Goal: Task Accomplishment & Management: Manage account settings

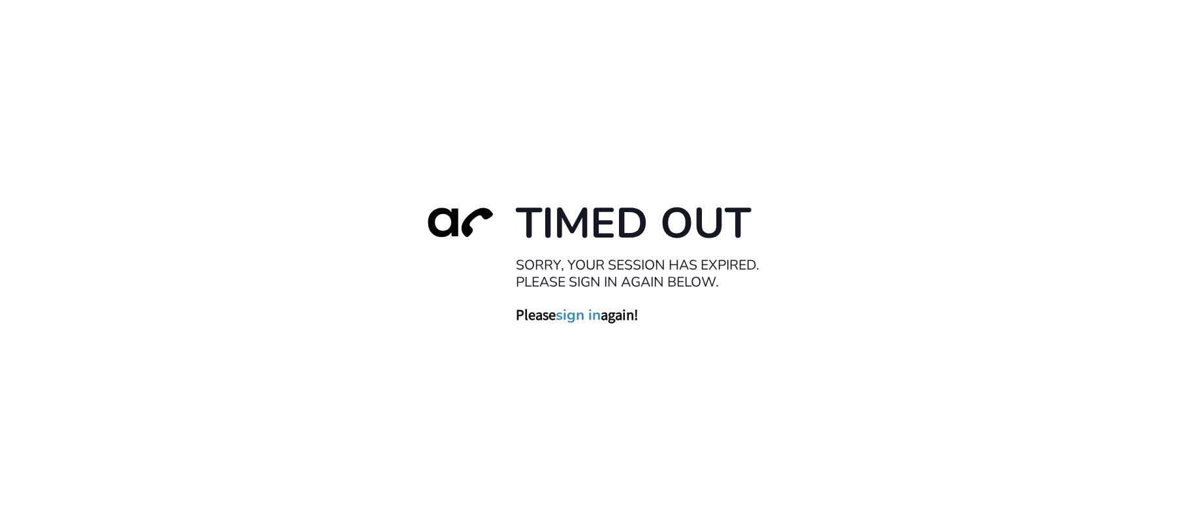
click at [580, 316] on link "sign in" at bounding box center [578, 315] width 45 height 18
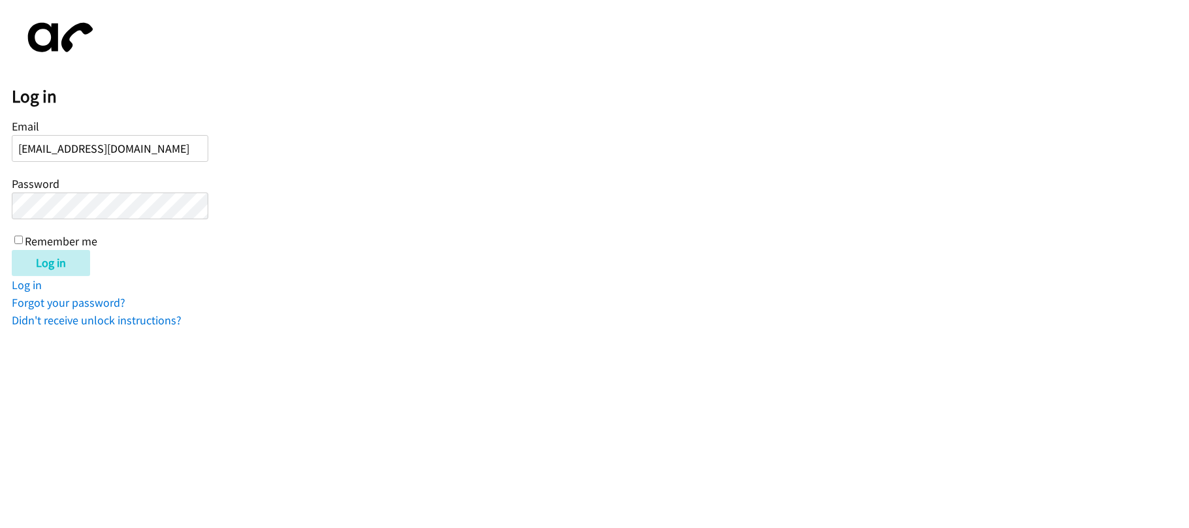
type input "[EMAIL_ADDRESS][DOMAIN_NAME]"
click at [12, 250] on input "Log in" at bounding box center [51, 263] width 78 height 26
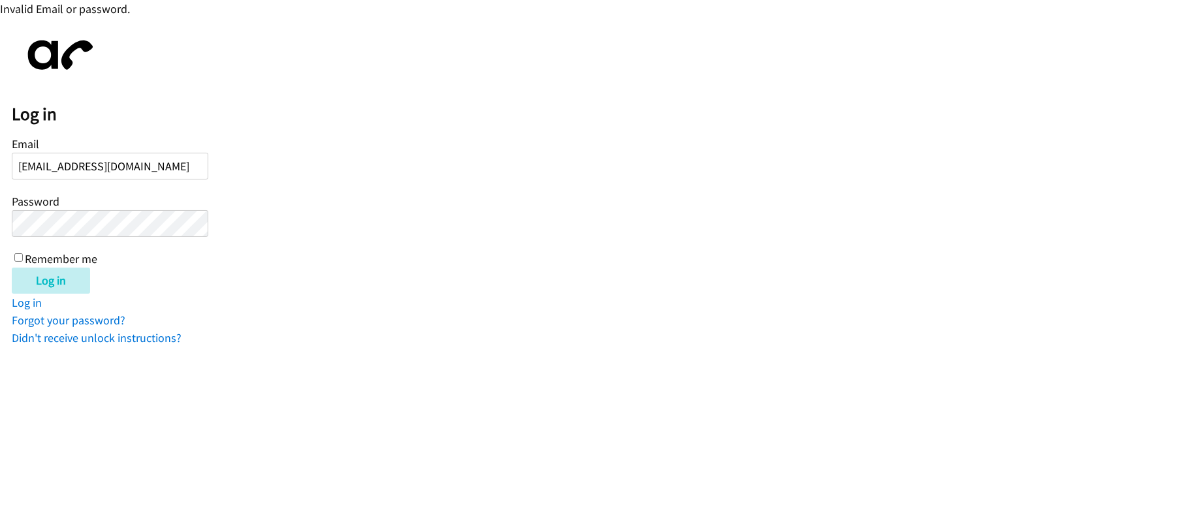
click at [12, 268] on input "Log in" at bounding box center [51, 281] width 78 height 26
